Goal: Information Seeking & Learning: Check status

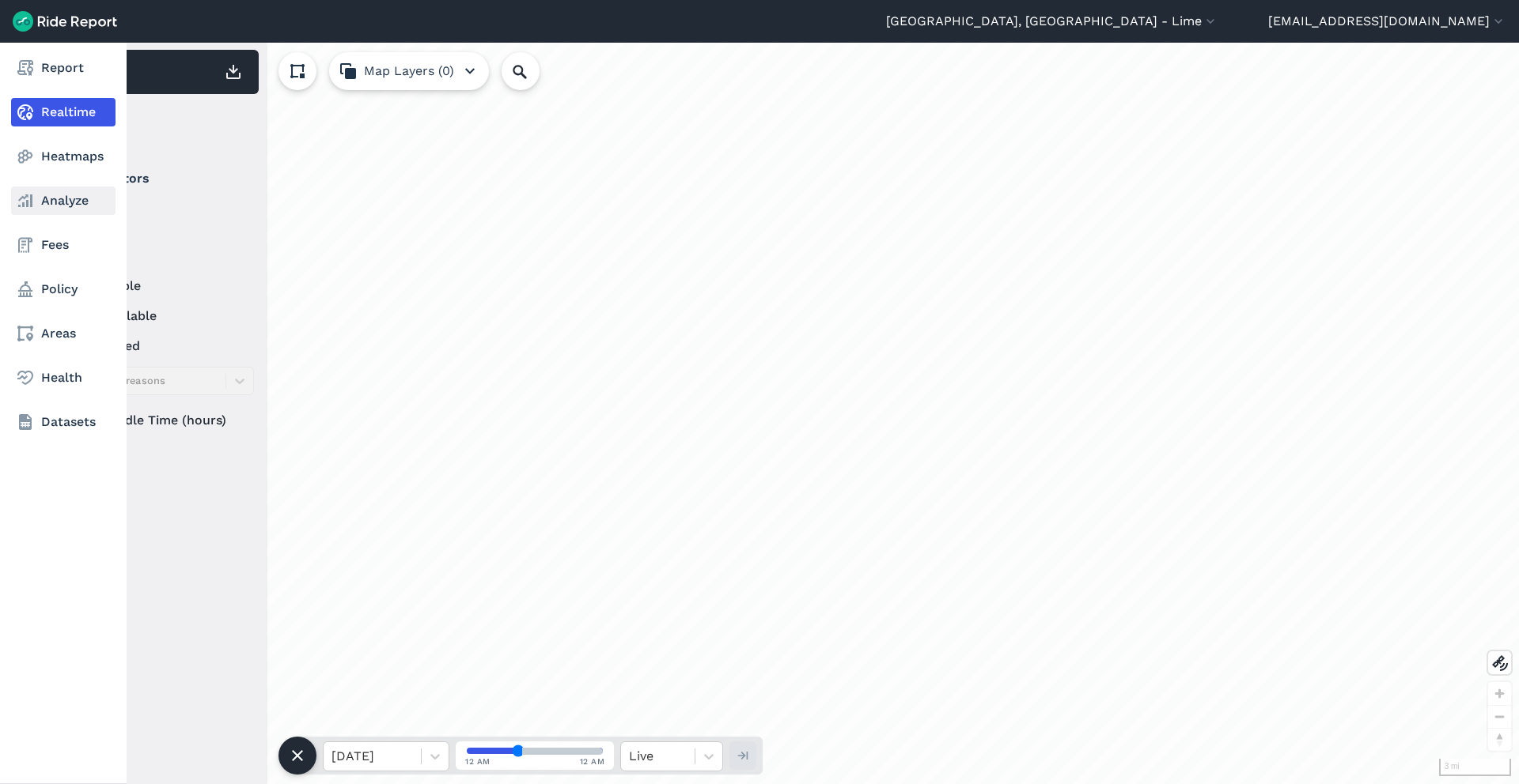
click at [50, 195] on link "Analyze" at bounding box center [64, 200] width 105 height 29
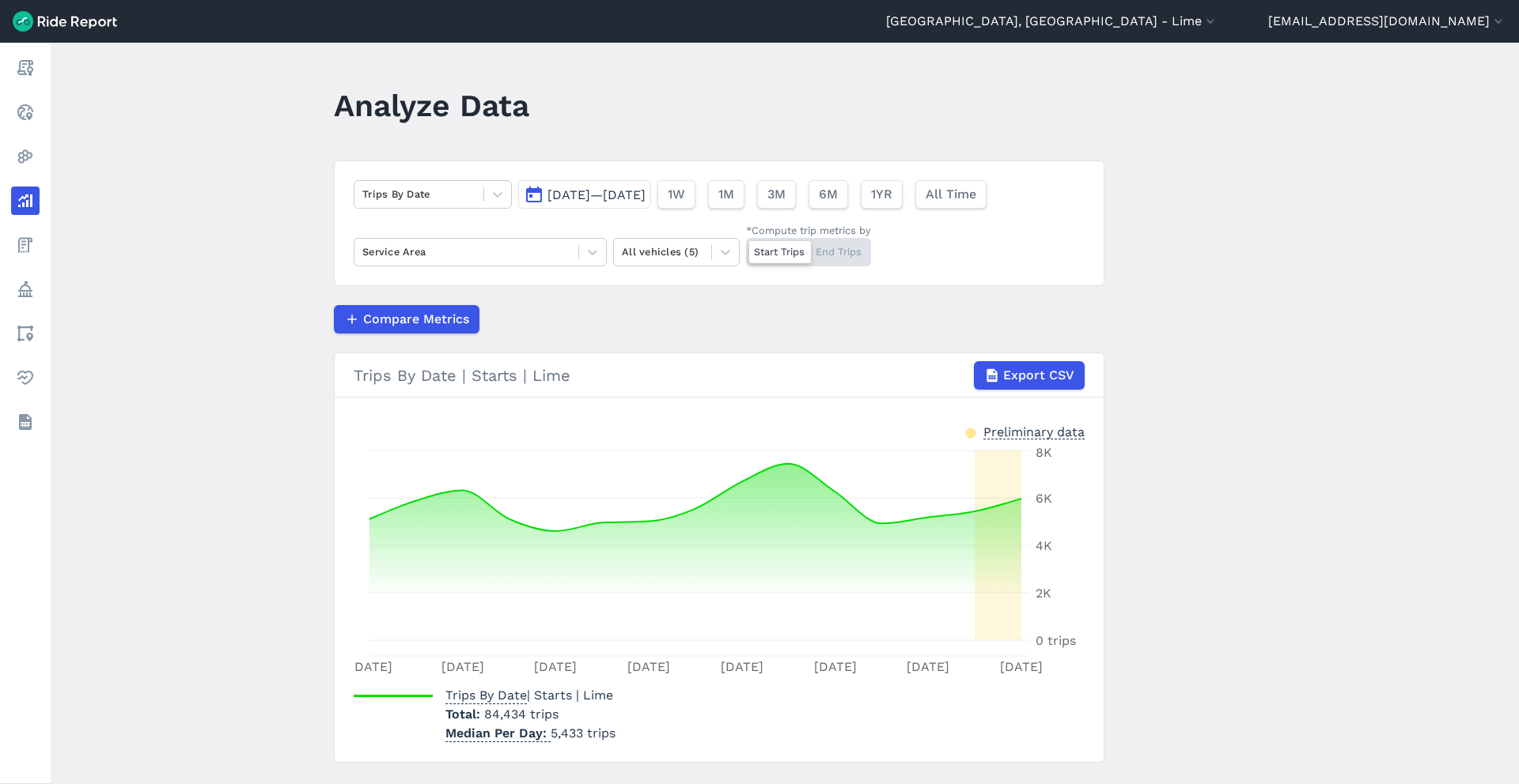
click at [645, 192] on span "[DATE]—[DATE]" at bounding box center [596, 195] width 98 height 15
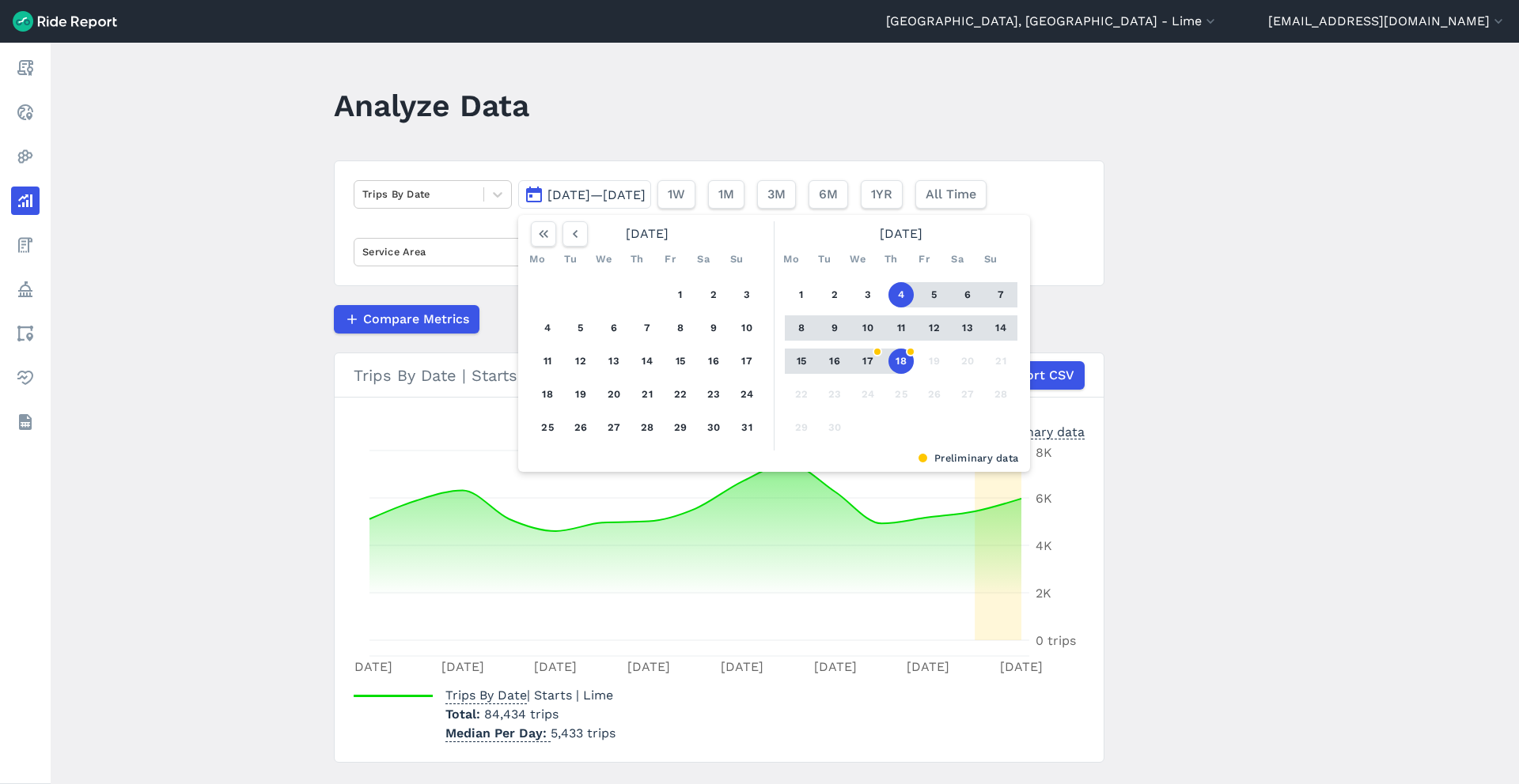
click at [901, 361] on button "18" at bounding box center [901, 361] width 25 height 25
click at [1177, 282] on main "Analyze Data Trips By Date [DATE]—[DATE] [DATE] Mo Tu We Th Fr Sa Su 1 2 3 4 5 …" at bounding box center [784, 413] width 1468 height 741
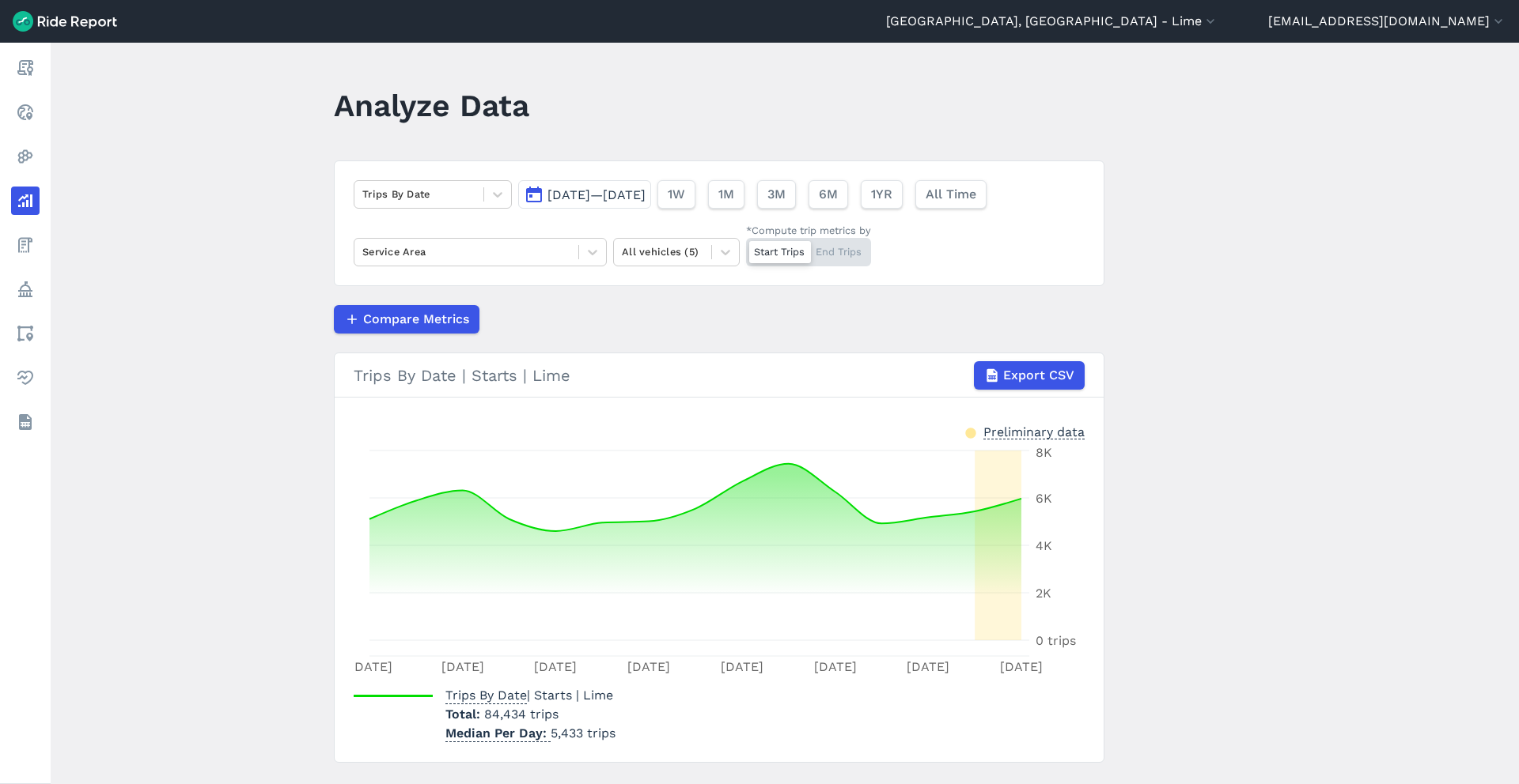
click at [623, 211] on div "Trips By Date [DATE]—[DATE] 1W 1M 3M 6M 1YR All Time Service Area All vehicles …" at bounding box center [719, 223] width 771 height 126
click at [640, 200] on span "[DATE]—[DATE]" at bounding box center [596, 195] width 98 height 15
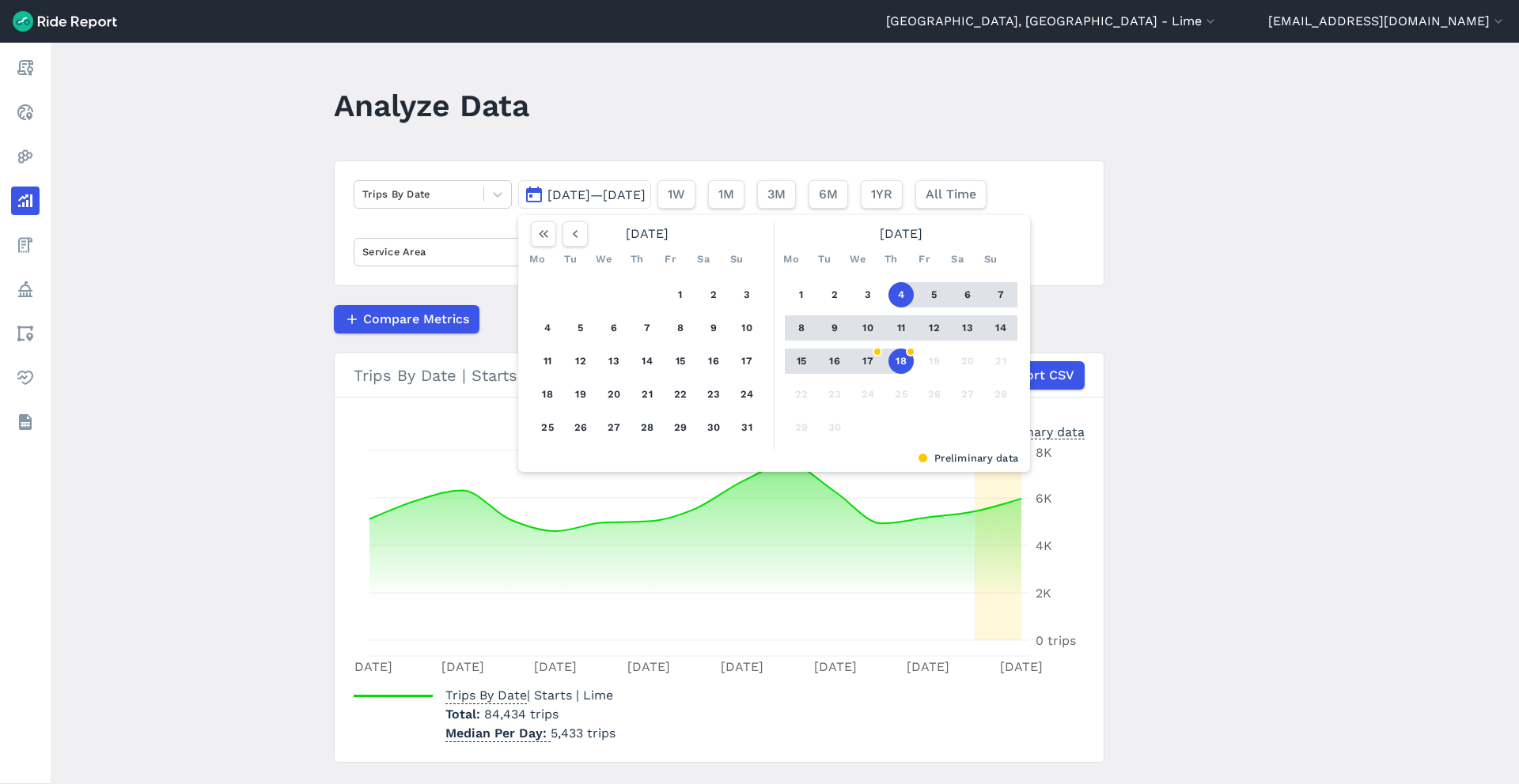
click at [897, 360] on button "18" at bounding box center [901, 361] width 25 height 25
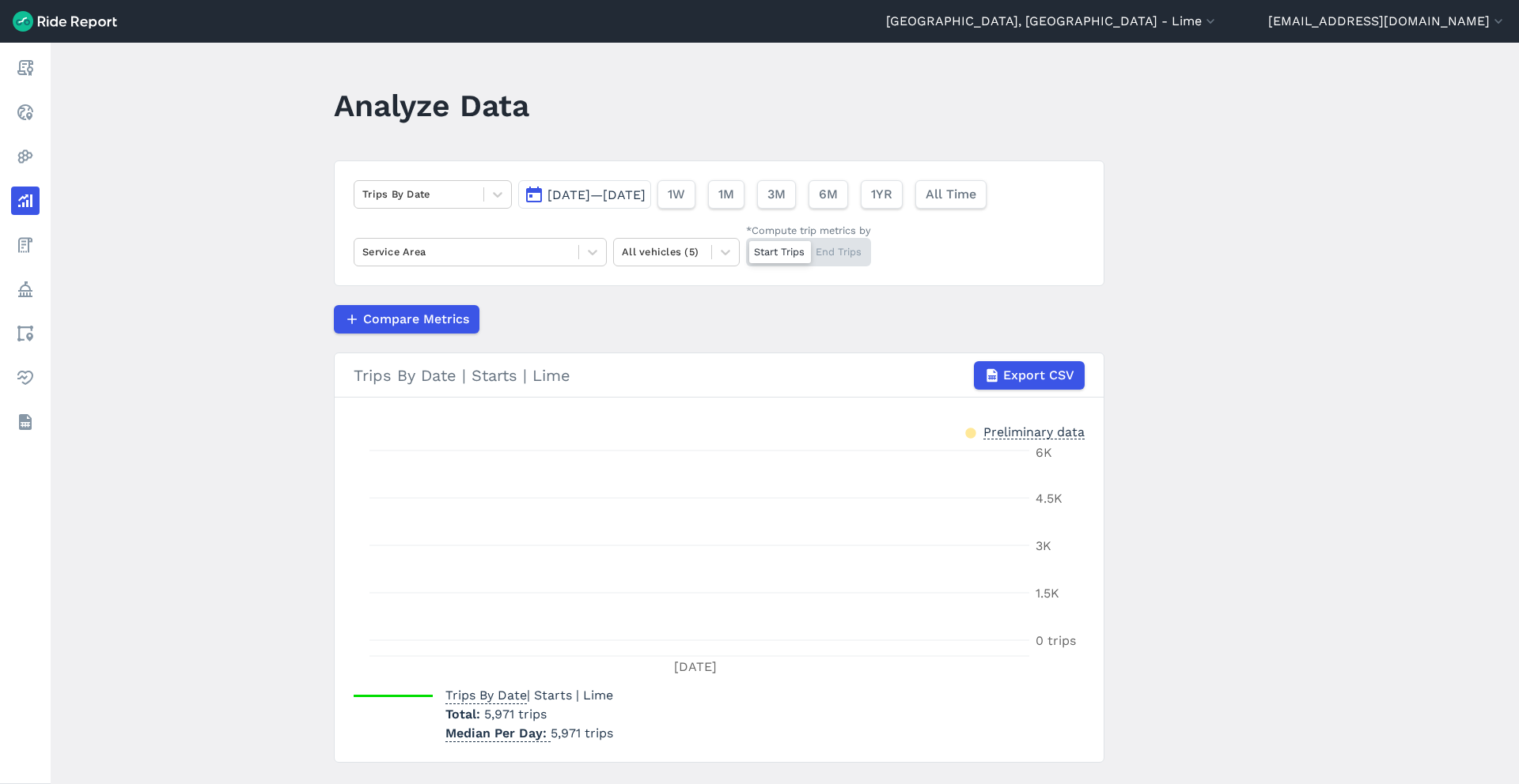
click at [655, 178] on div "[DATE]—[DATE] 1W 1M 3M 6M 1YR All Time" at bounding box center [755, 191] width 474 height 35
click at [645, 195] on span "[DATE]—[DATE]" at bounding box center [596, 195] width 98 height 15
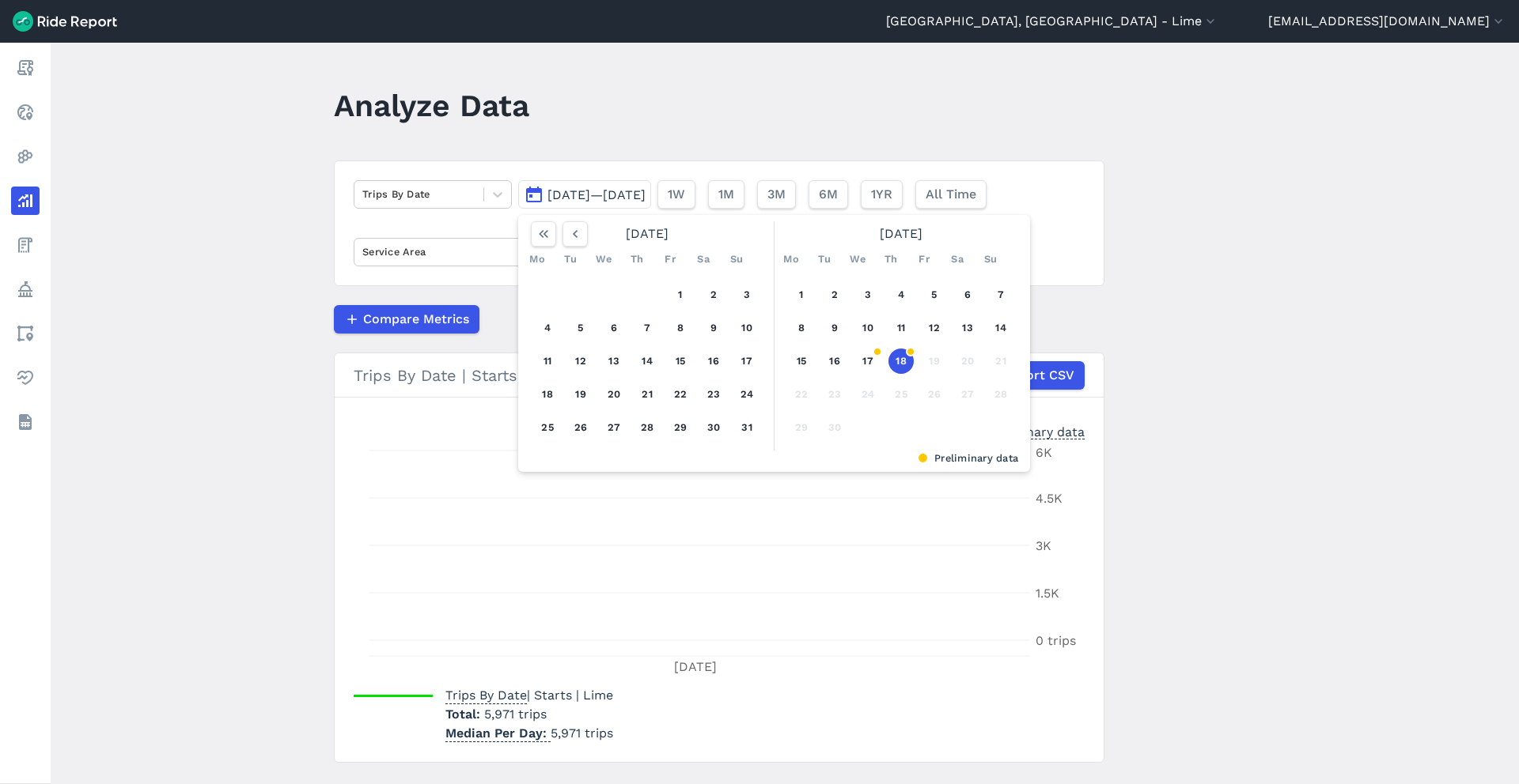
click at [910, 351] on button "18" at bounding box center [901, 361] width 25 height 25
click at [903, 362] on button "18" at bounding box center [901, 361] width 25 height 25
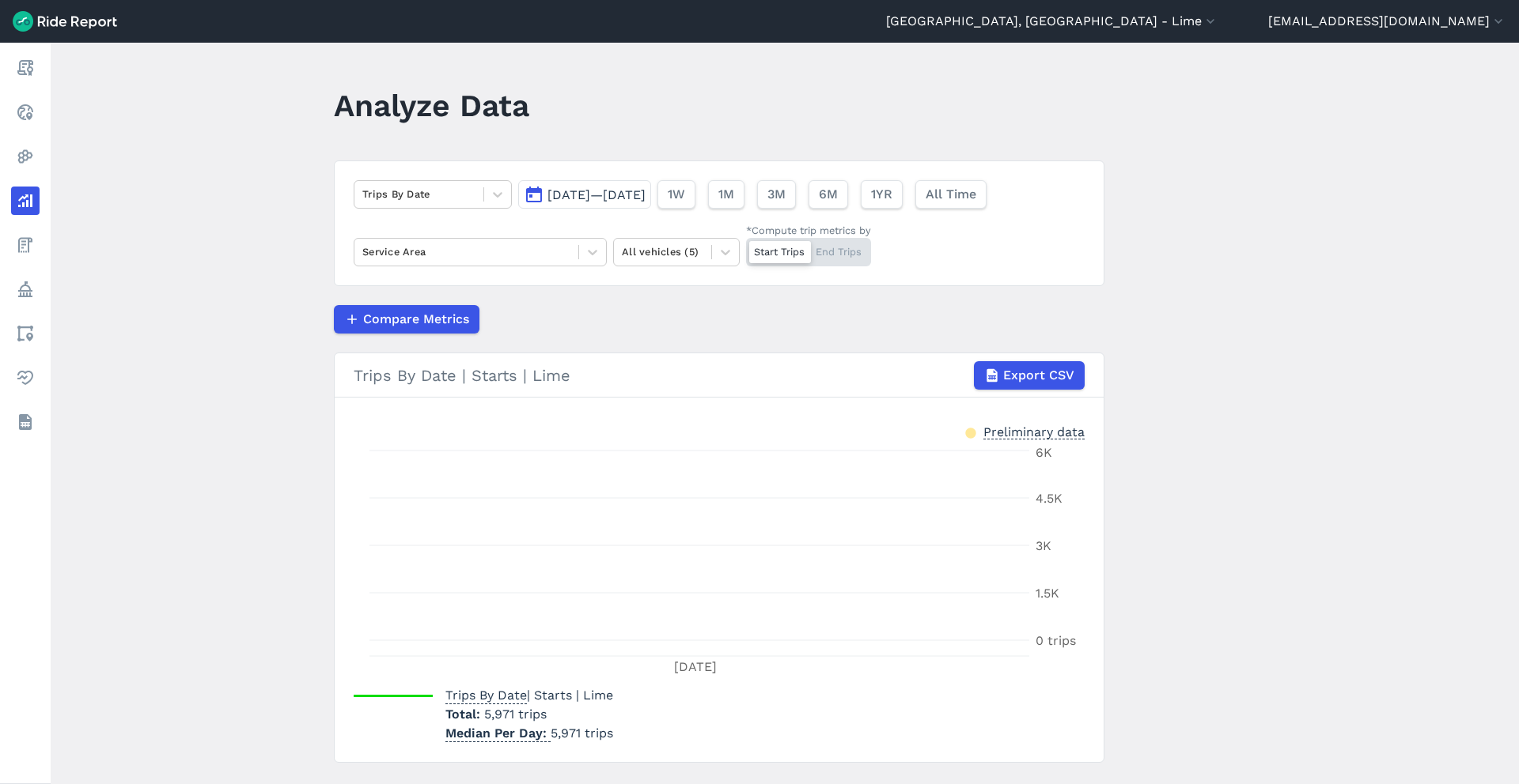
click at [651, 204] on button "[DATE]—[DATE]" at bounding box center [584, 195] width 133 height 29
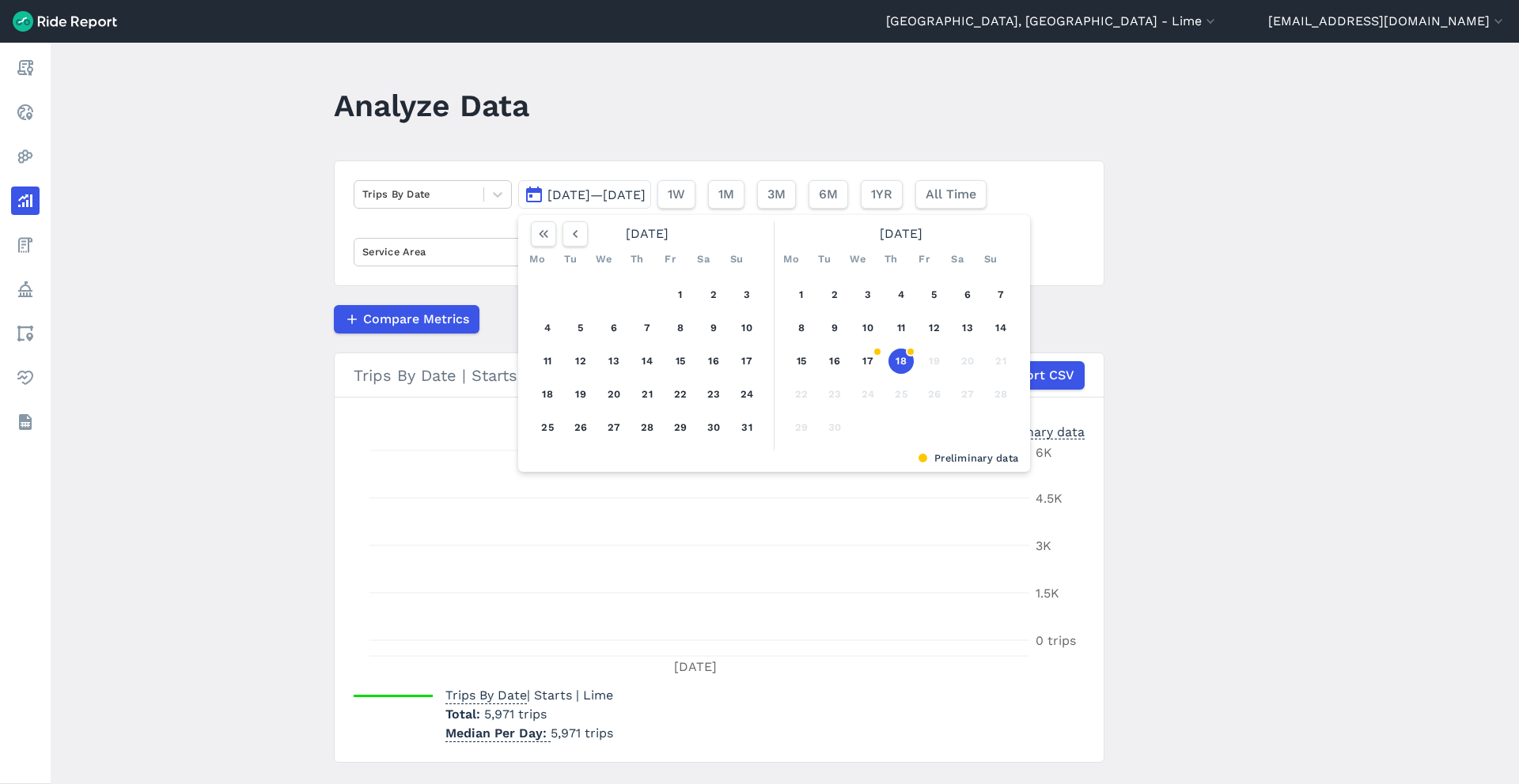
click at [904, 365] on button "18" at bounding box center [901, 361] width 25 height 25
click at [563, 240] on button "button" at bounding box center [575, 234] width 25 height 25
click at [569, 240] on icon "button" at bounding box center [574, 234] width 16 height 16
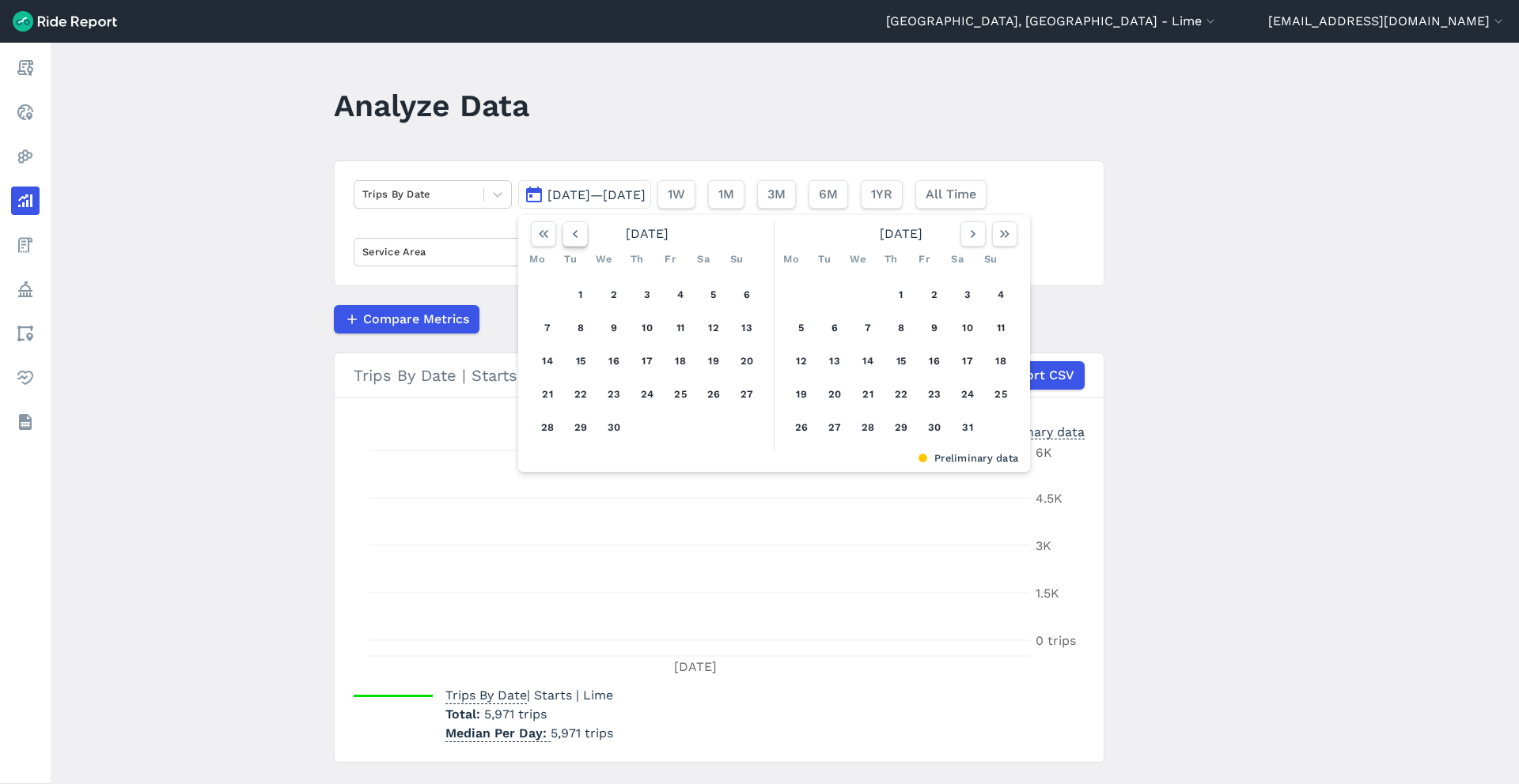
click at [569, 240] on icon "button" at bounding box center [574, 234] width 16 height 16
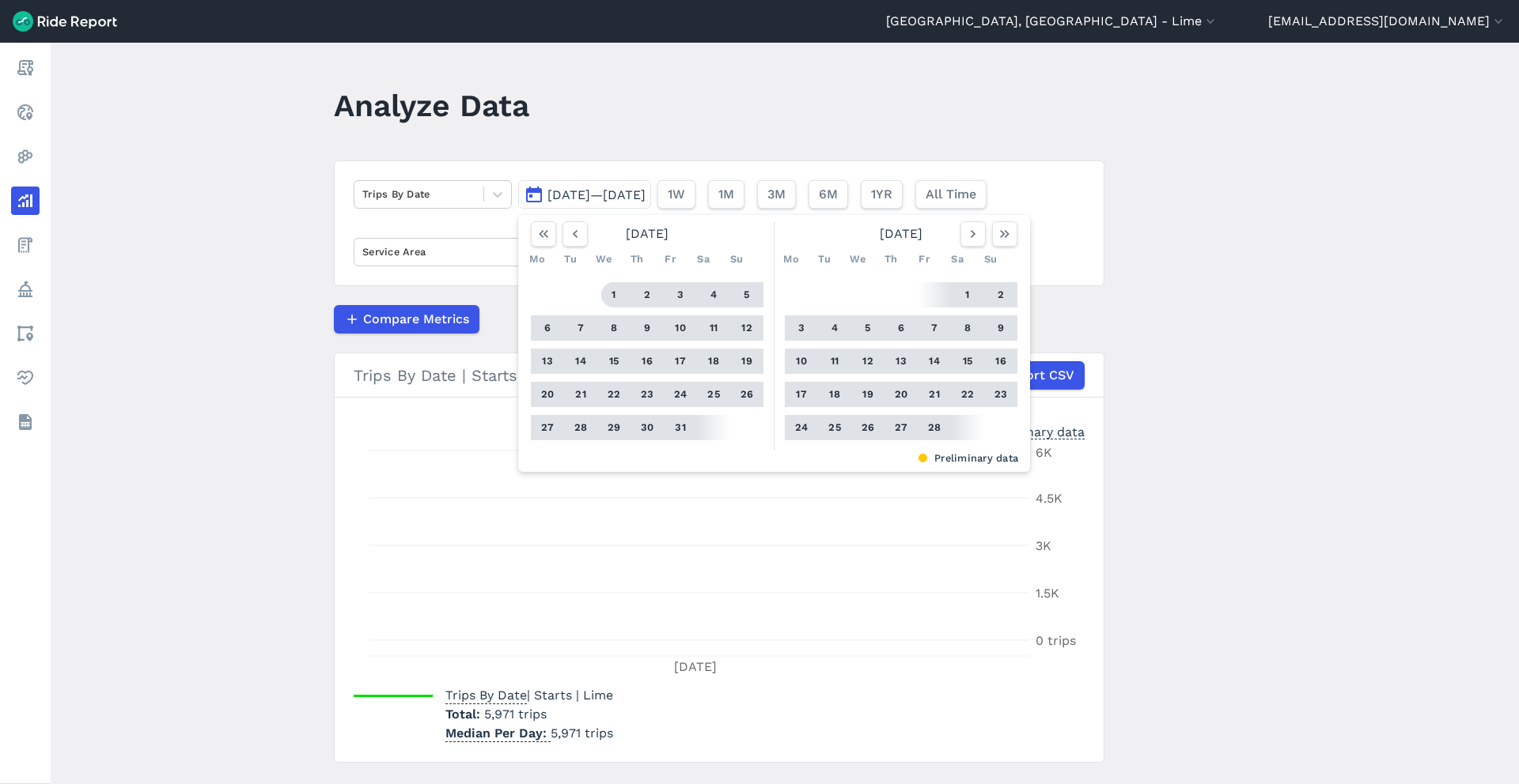
click at [614, 293] on button "1" at bounding box center [613, 294] width 25 height 25
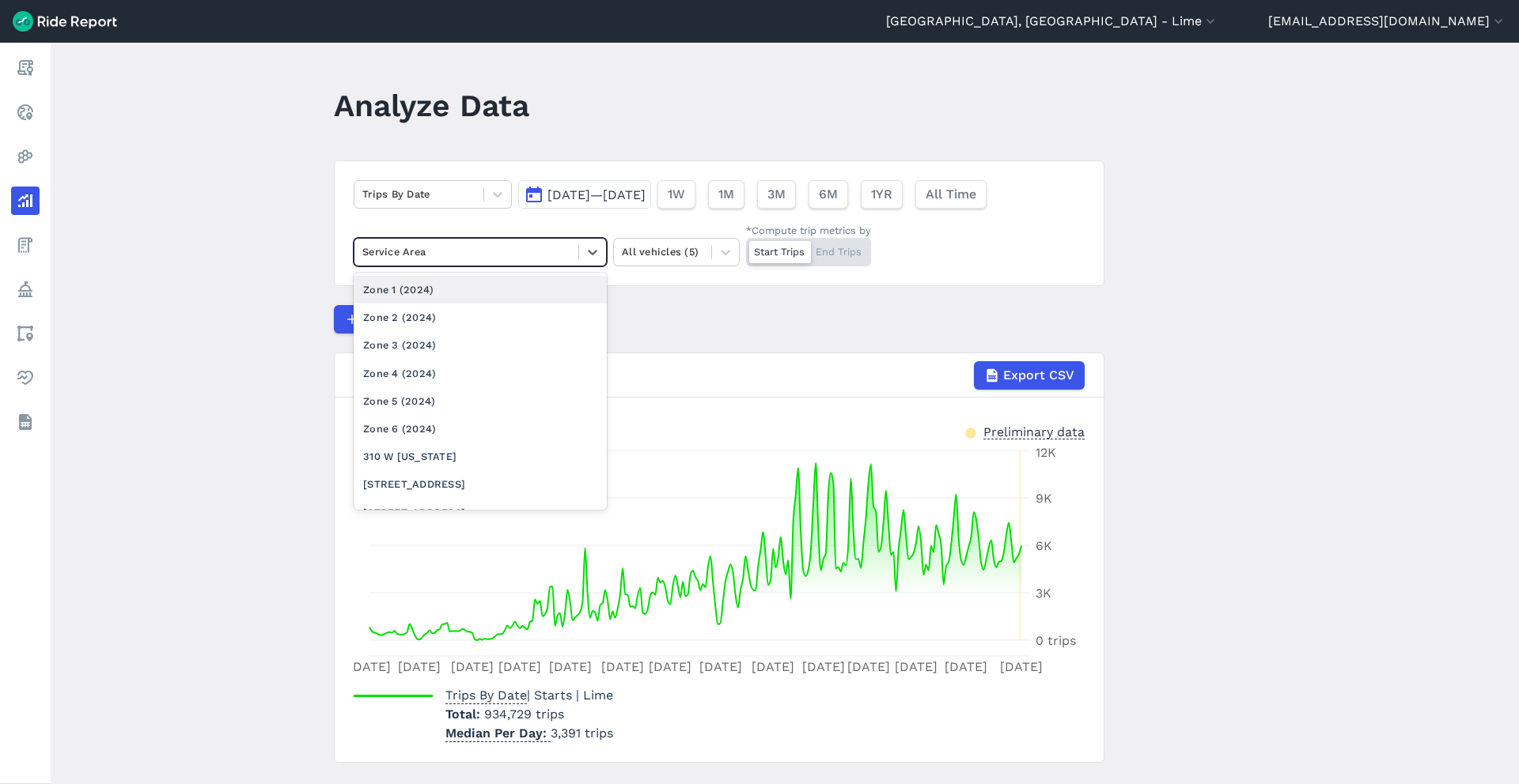
click at [506, 250] on div at bounding box center [466, 252] width 208 height 18
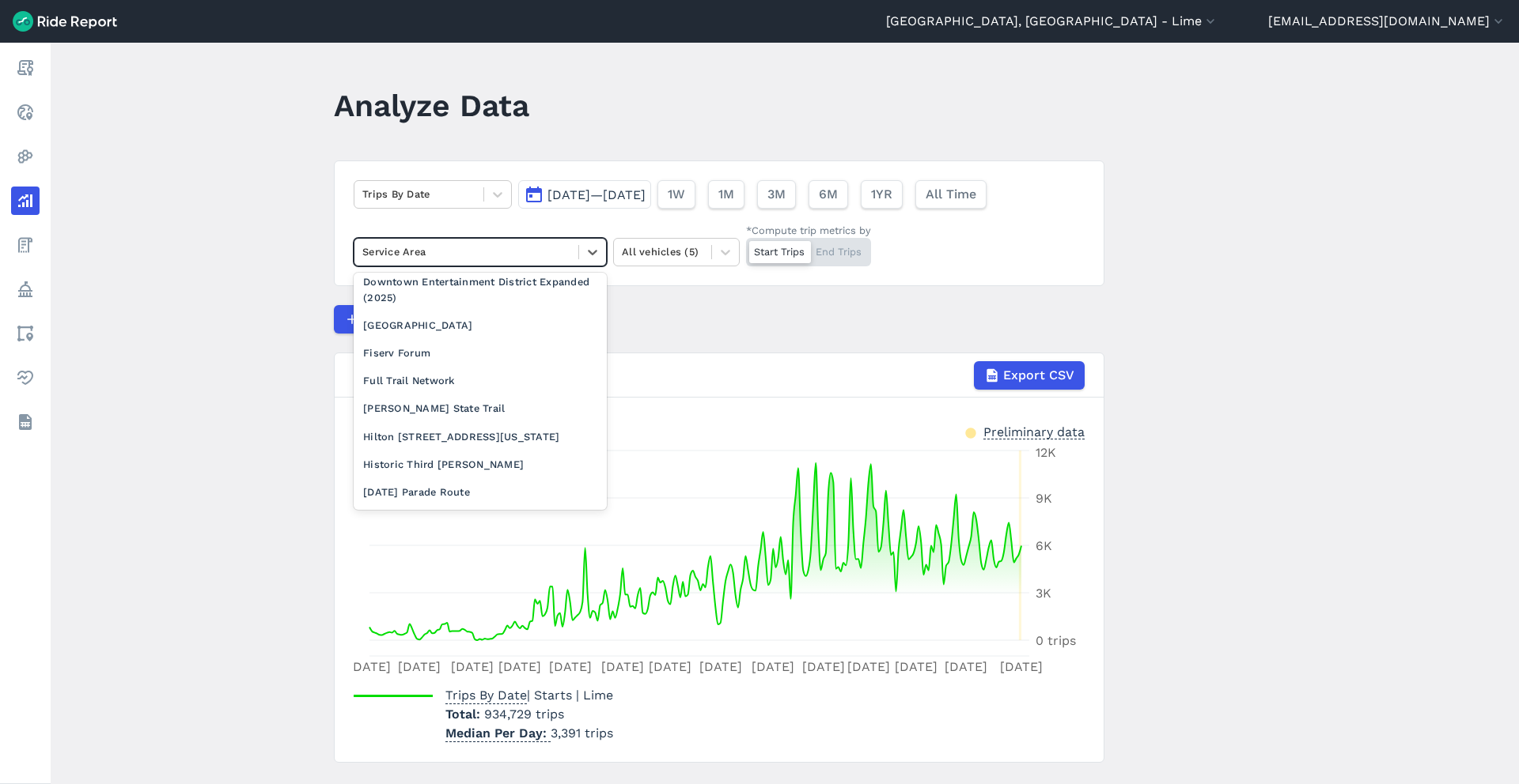
scroll to position [1204, 0]
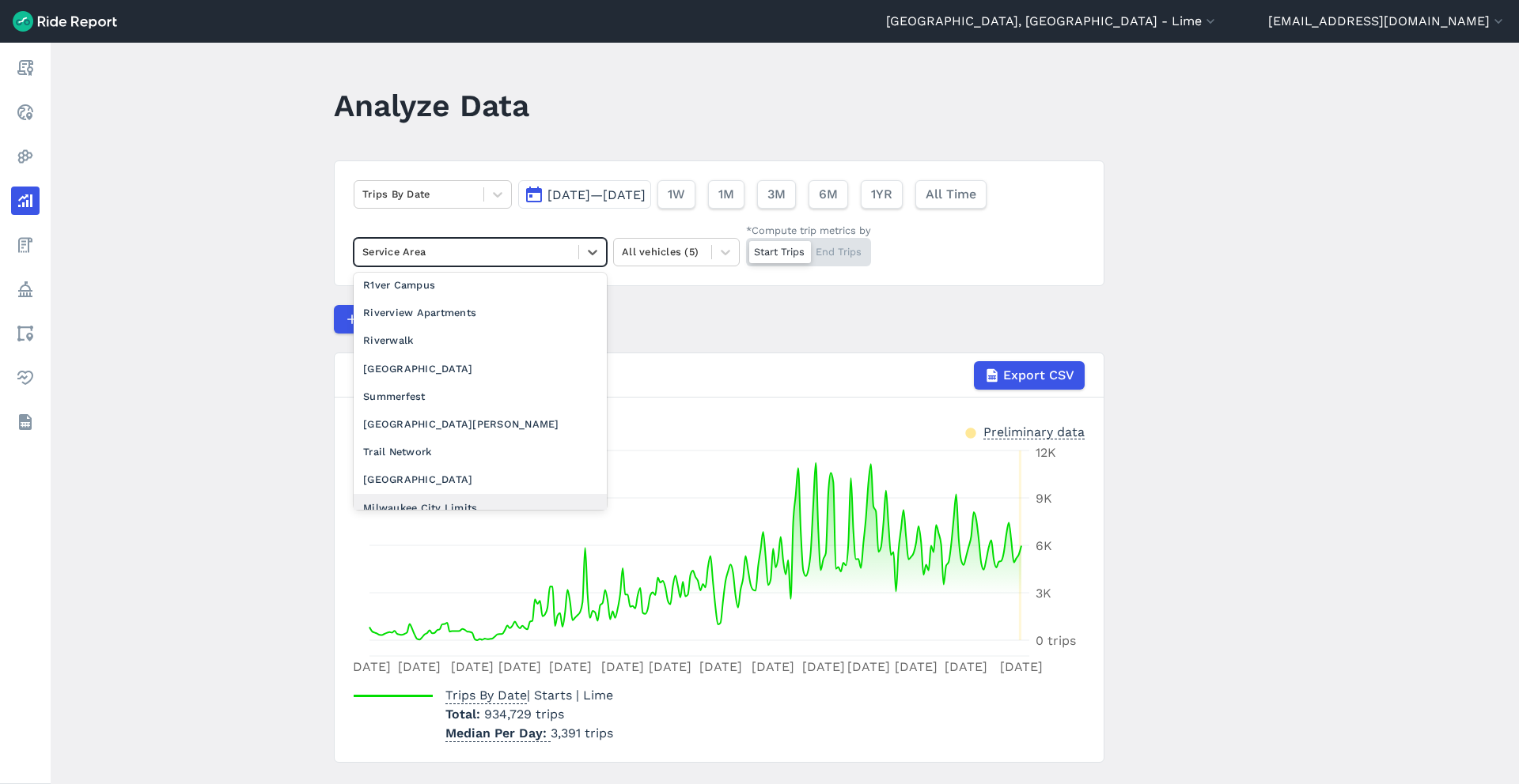
click at [461, 494] on div "Milwaukee City Limits" at bounding box center [479, 508] width 253 height 28
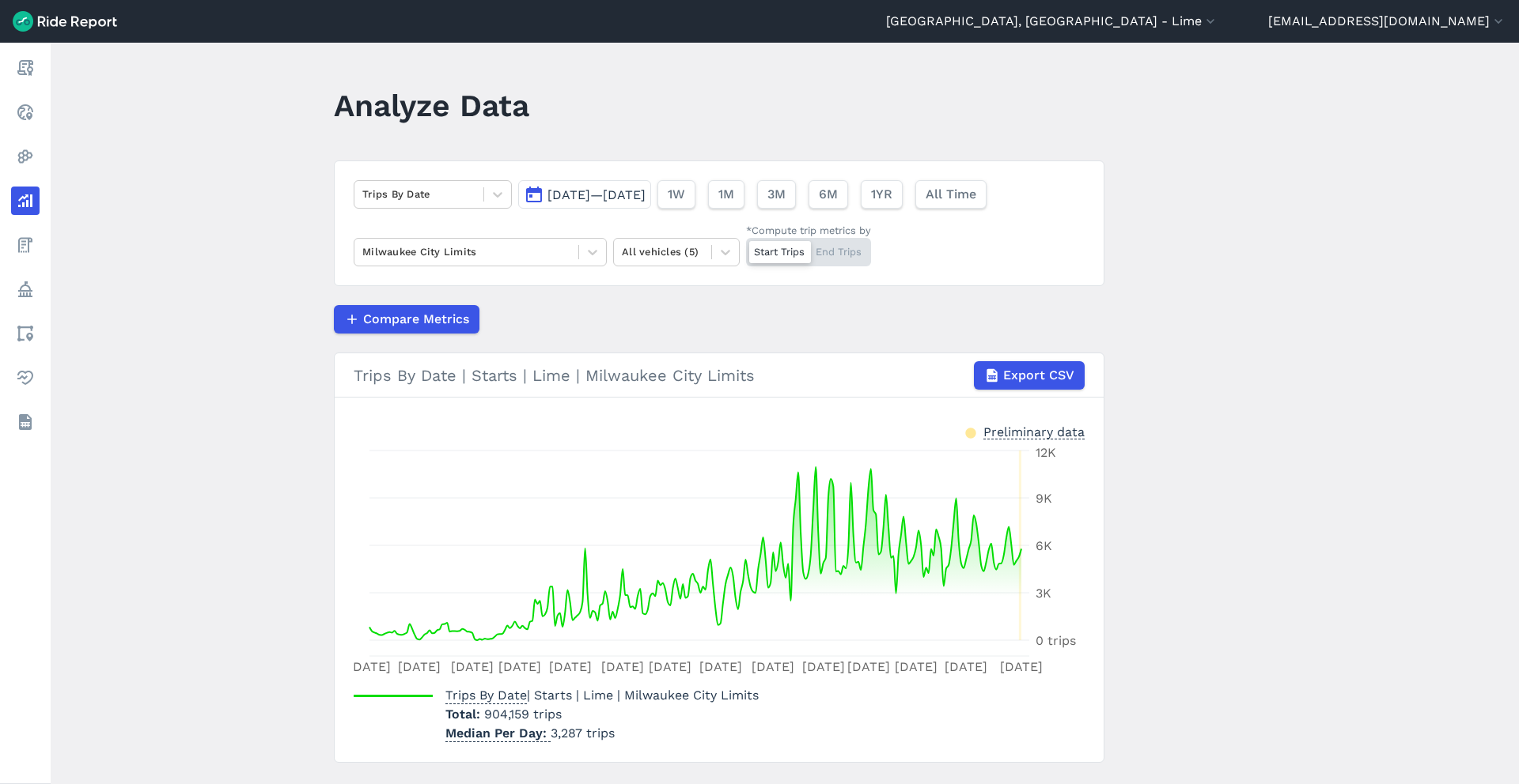
click at [604, 207] on button "[DATE]—[DATE]" at bounding box center [584, 195] width 133 height 29
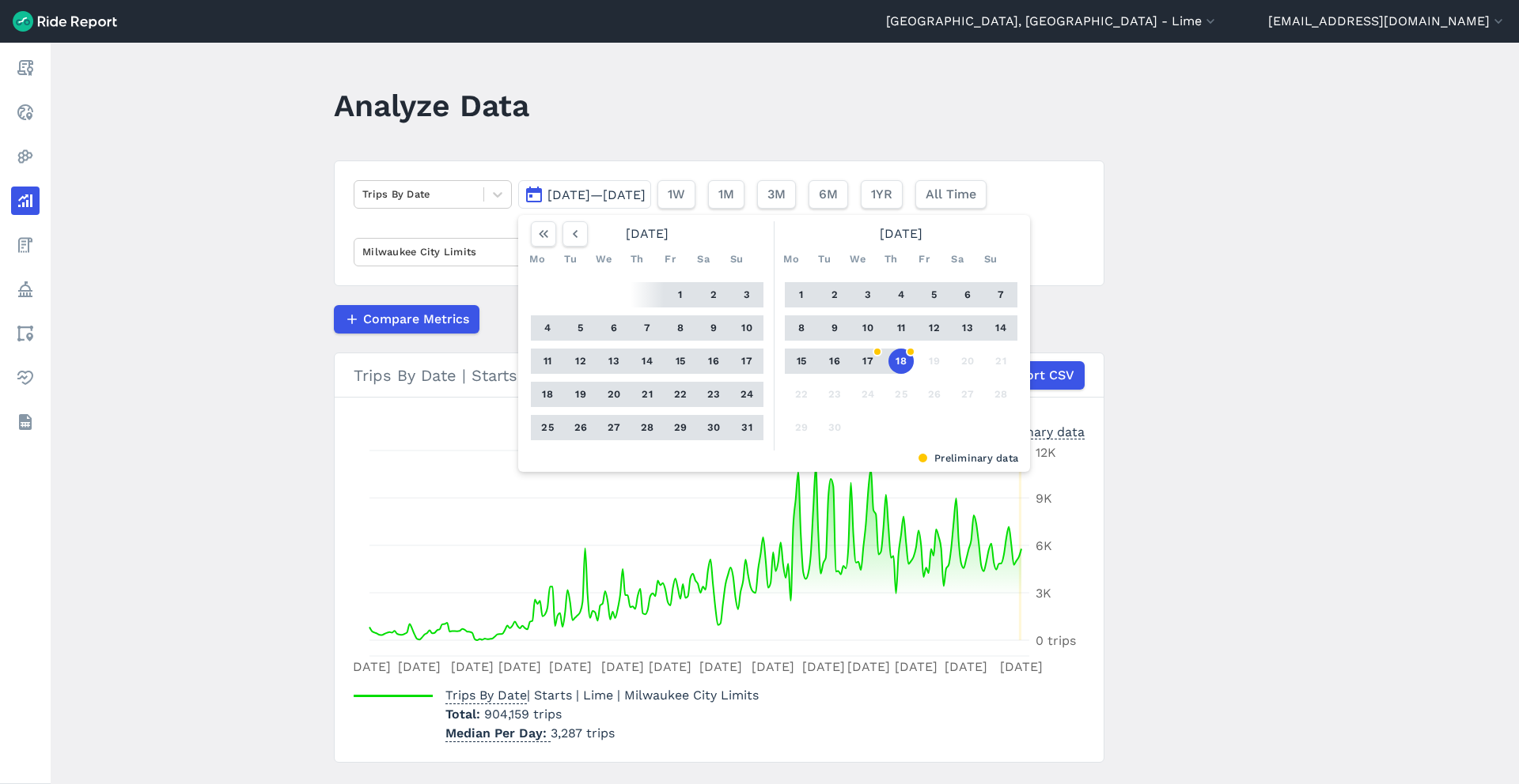
click at [802, 360] on button "15" at bounding box center [801, 361] width 25 height 25
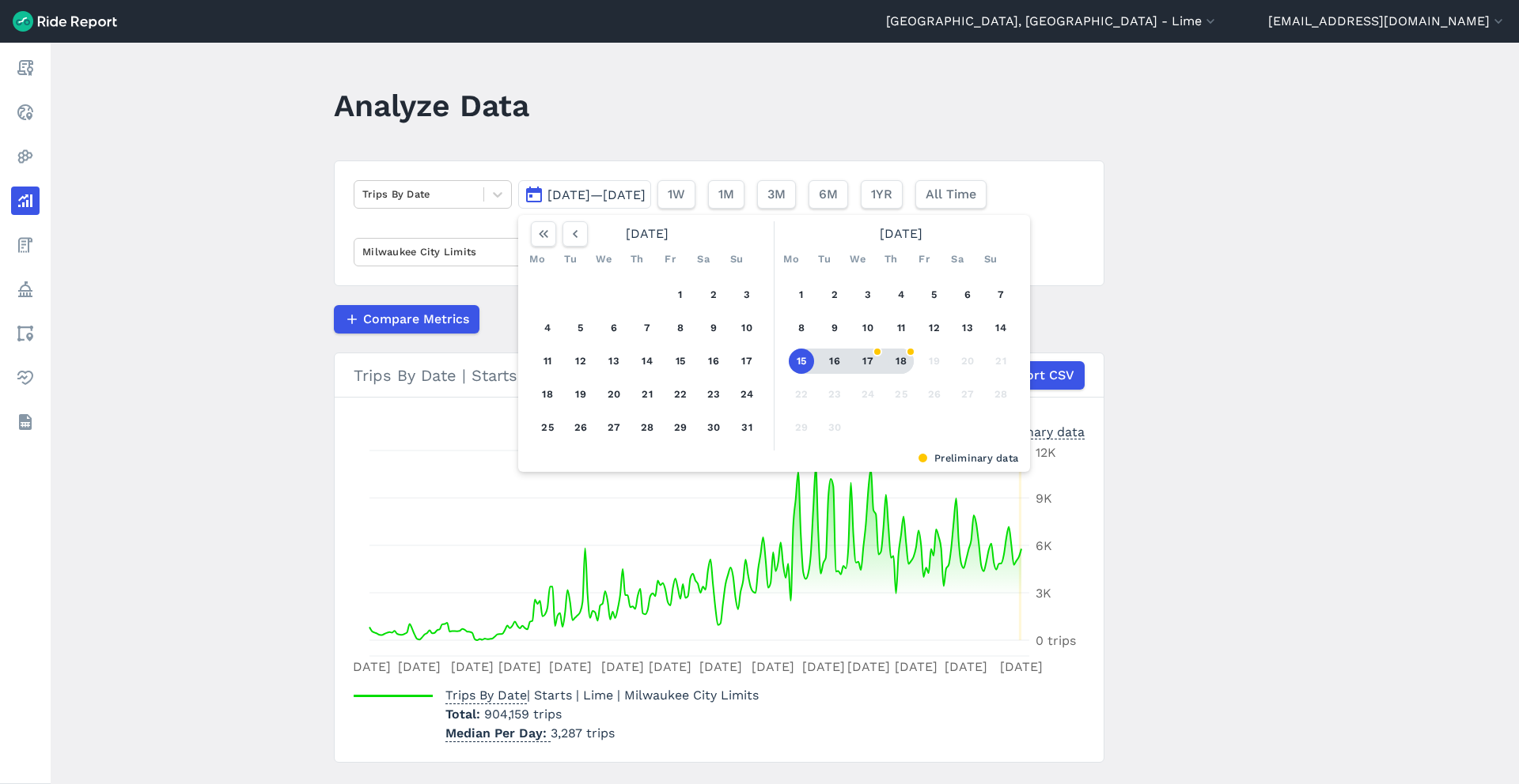
click at [899, 365] on button "18" at bounding box center [901, 361] width 25 height 25
